Goal: Task Accomplishment & Management: Manage account settings

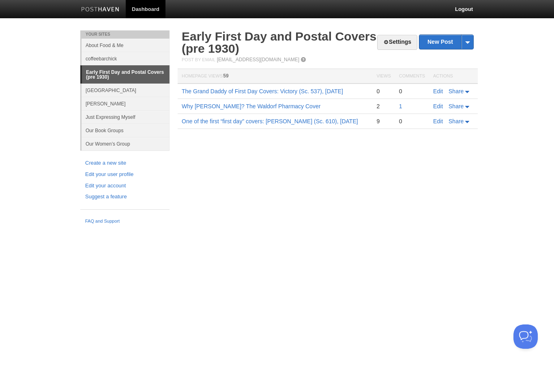
click at [391, 42] on link "Settings" at bounding box center [397, 42] width 40 height 15
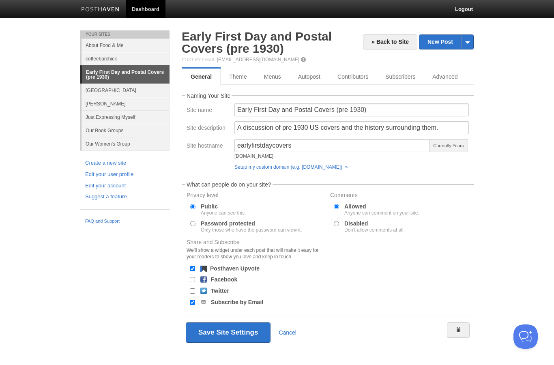
scroll to position [12, 0]
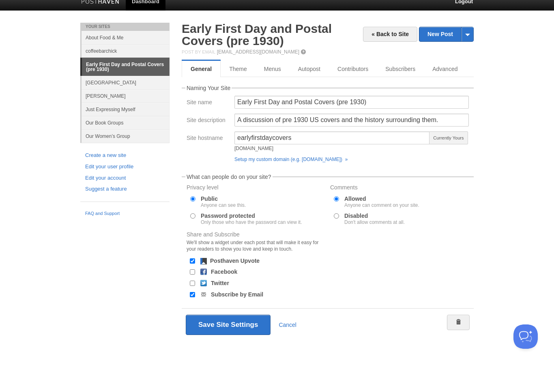
click at [241, 69] on link "Theme" at bounding box center [238, 69] width 35 height 16
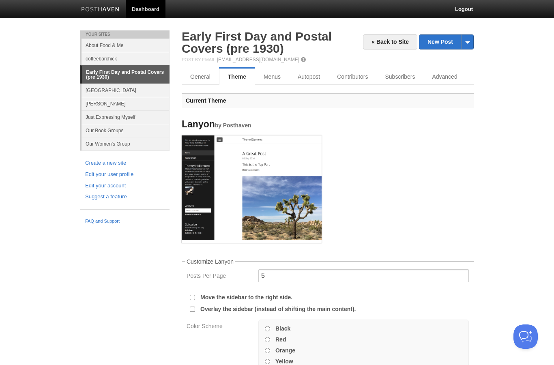
click at [272, 77] on link "Menus" at bounding box center [272, 77] width 34 height 16
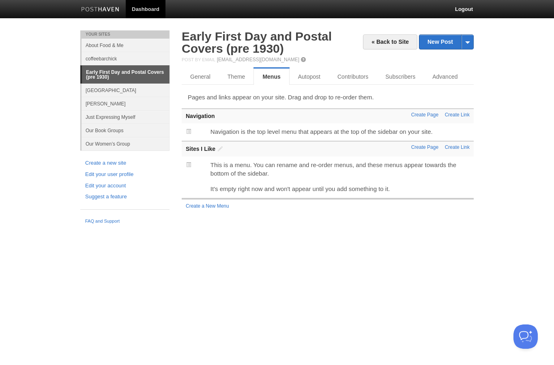
click at [203, 206] on link "Create a New Menu" at bounding box center [207, 206] width 43 height 6
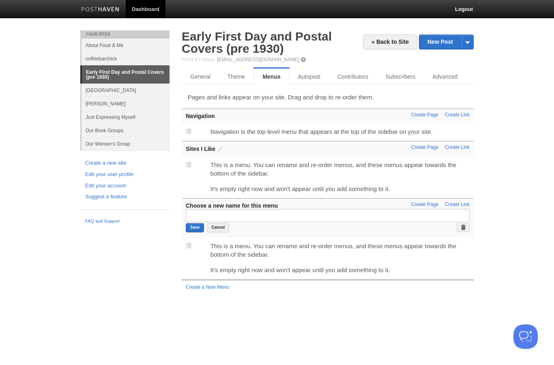
click at [164, 163] on link "Create a new site" at bounding box center [125, 163] width 80 height 9
click at [420, 116] on link "Create Page" at bounding box center [424, 115] width 27 height 6
